Goal: Task Accomplishment & Management: Use online tool/utility

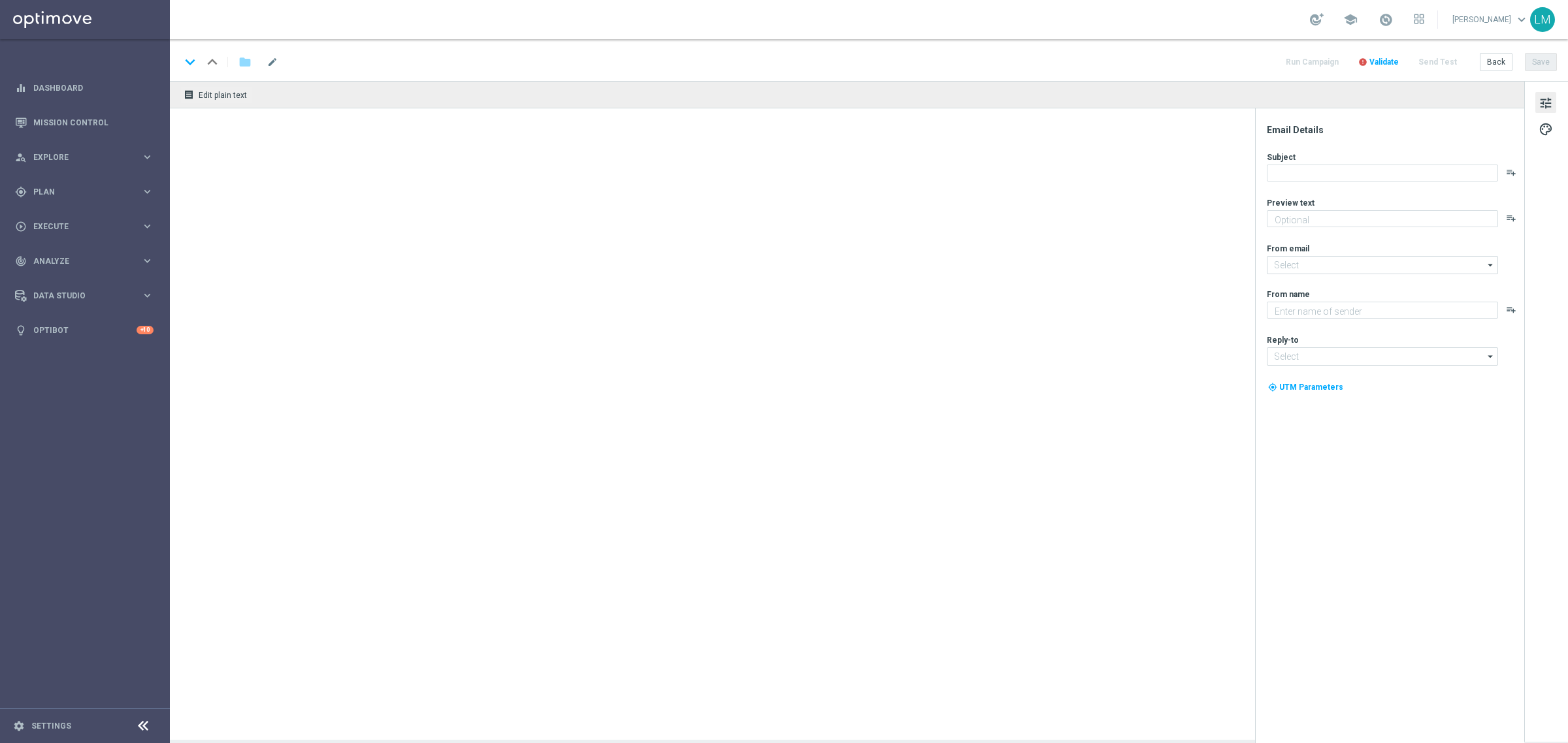
type textarea "Boks, Bets and Big Lotto offers...oh, don't forget games👀"
type textarea "Lottoland"
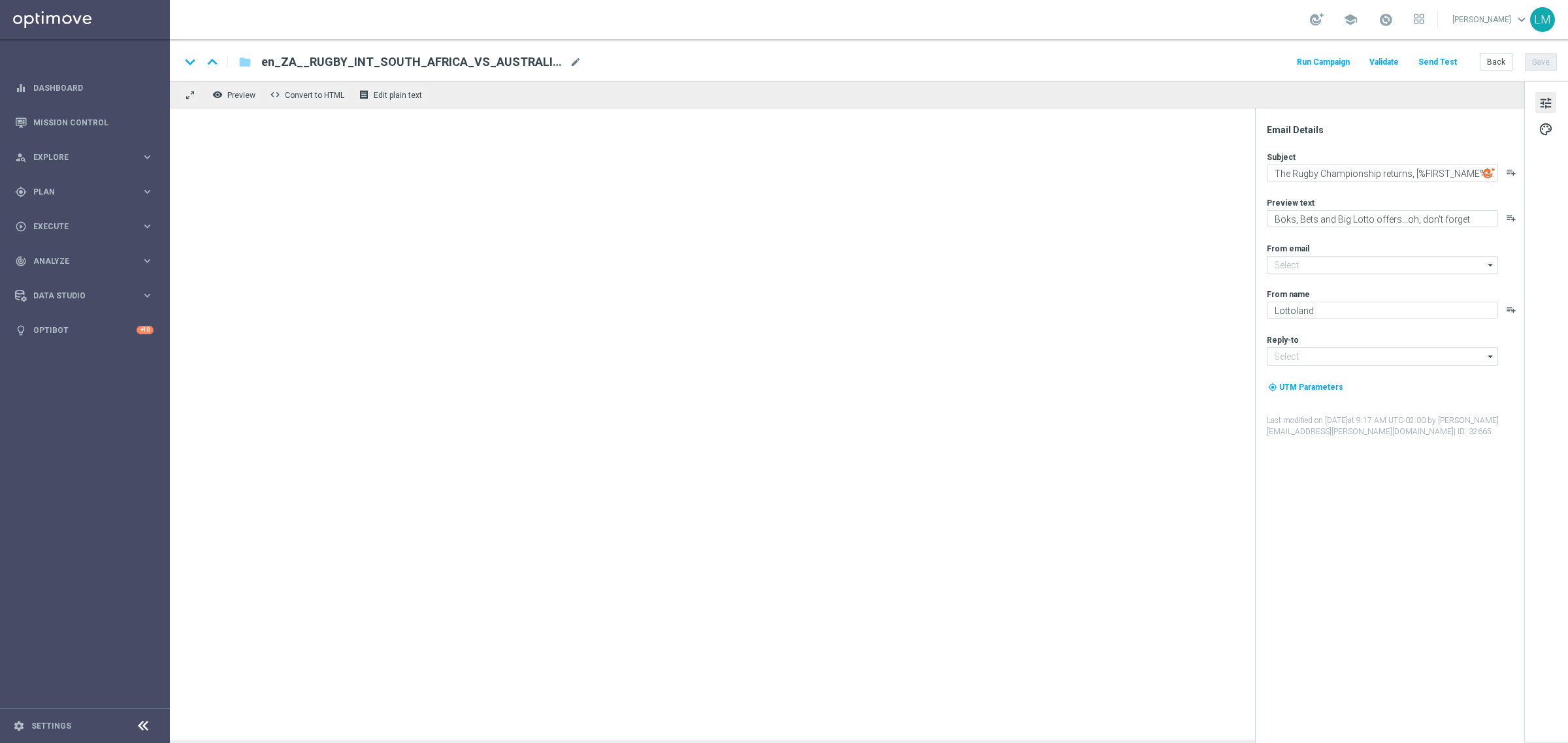
type input "[EMAIL_ADDRESS][DOMAIN_NAME]"
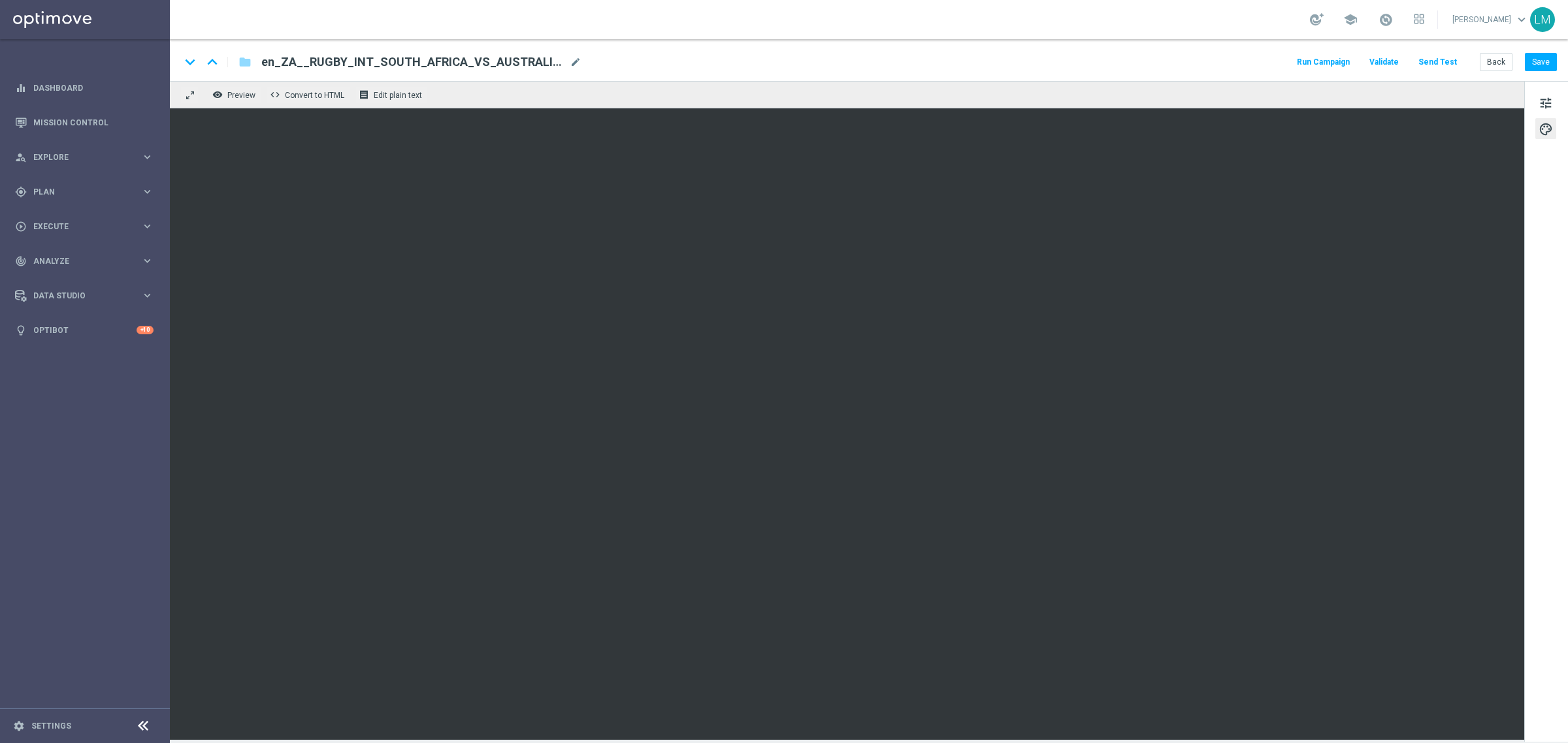
click at [1029, 109] on iframe at bounding box center [846, 424] width 1354 height 631
click at [1537, 105] on button "tune" at bounding box center [1545, 102] width 21 height 21
click at [1535, 69] on button "Save" at bounding box center [1540, 62] width 32 height 18
